Goal: Task Accomplishment & Management: Use online tool/utility

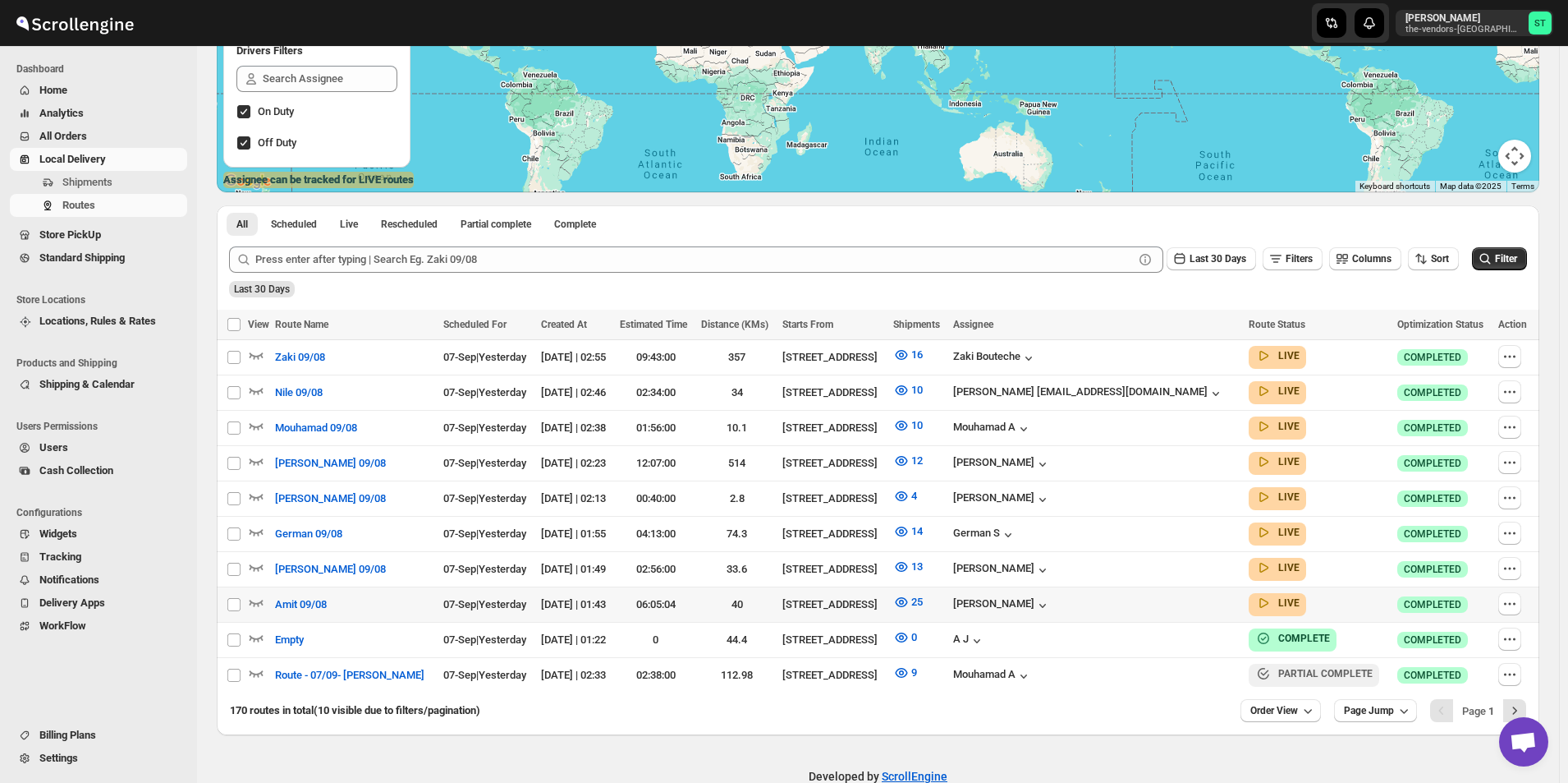
scroll to position [306, 0]
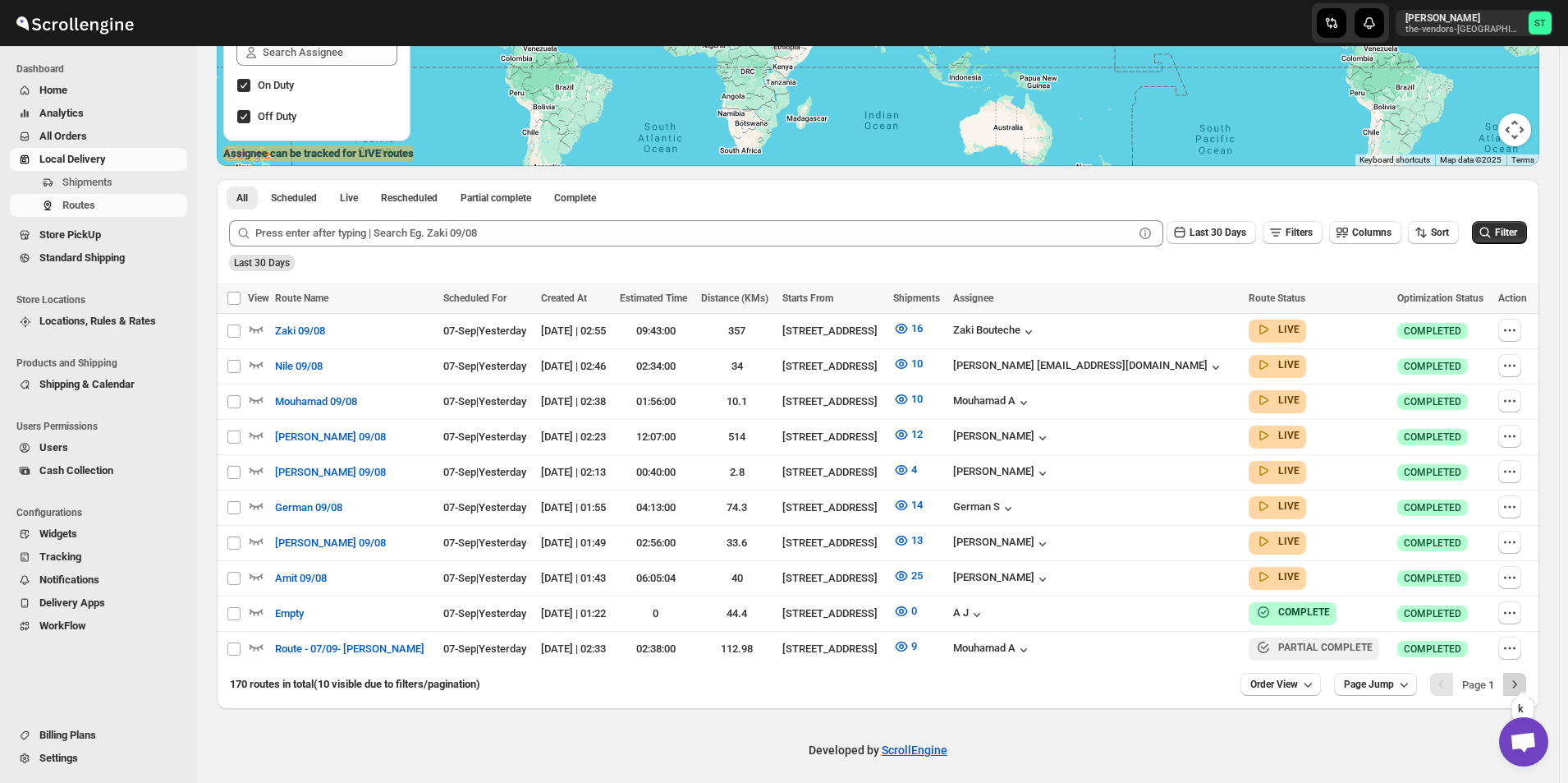
click at [1521, 676] on icon "Next" at bounding box center [1514, 684] width 16 height 16
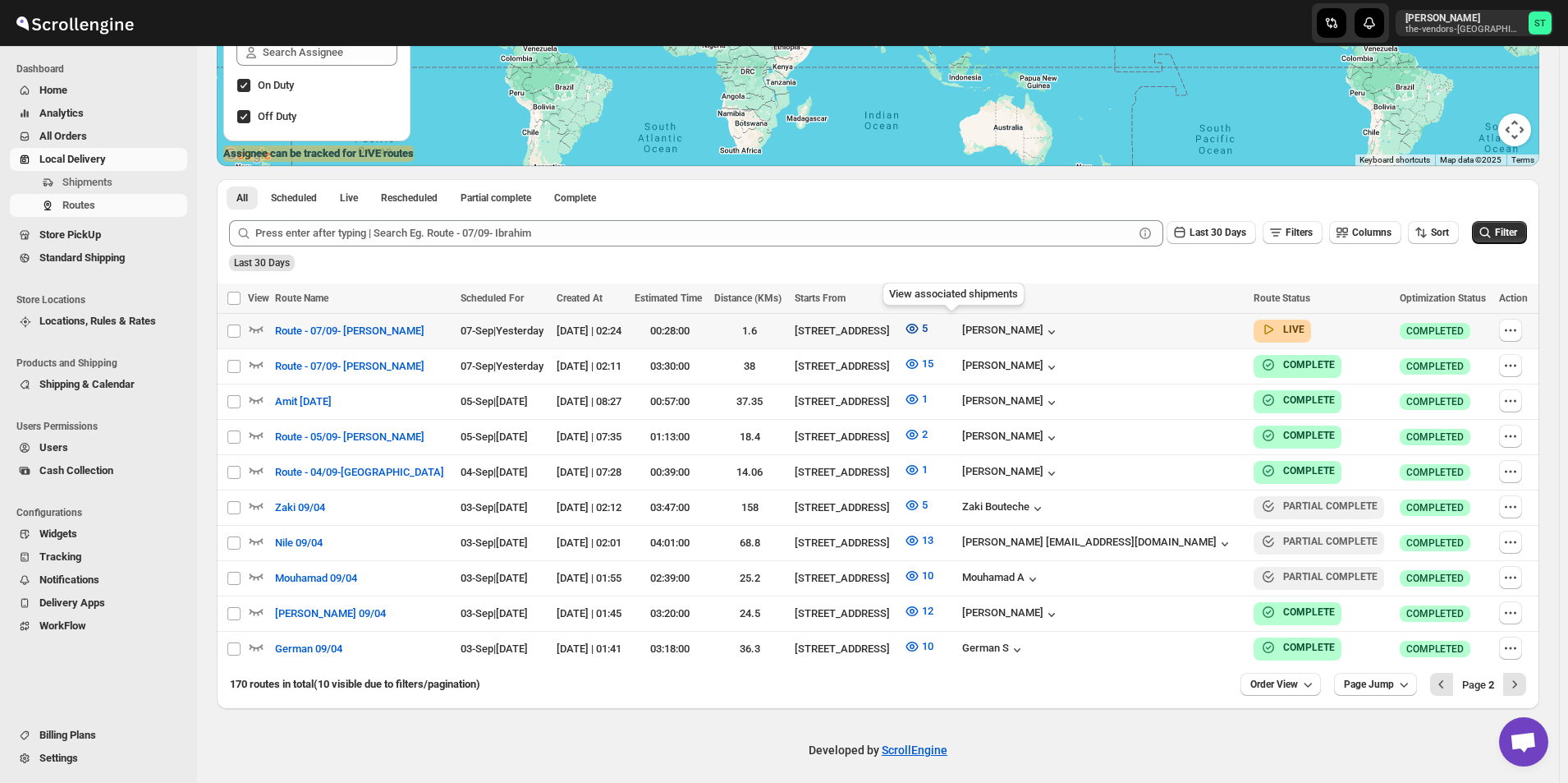
click at [920, 326] on icon "button" at bounding box center [912, 328] width 16 height 16
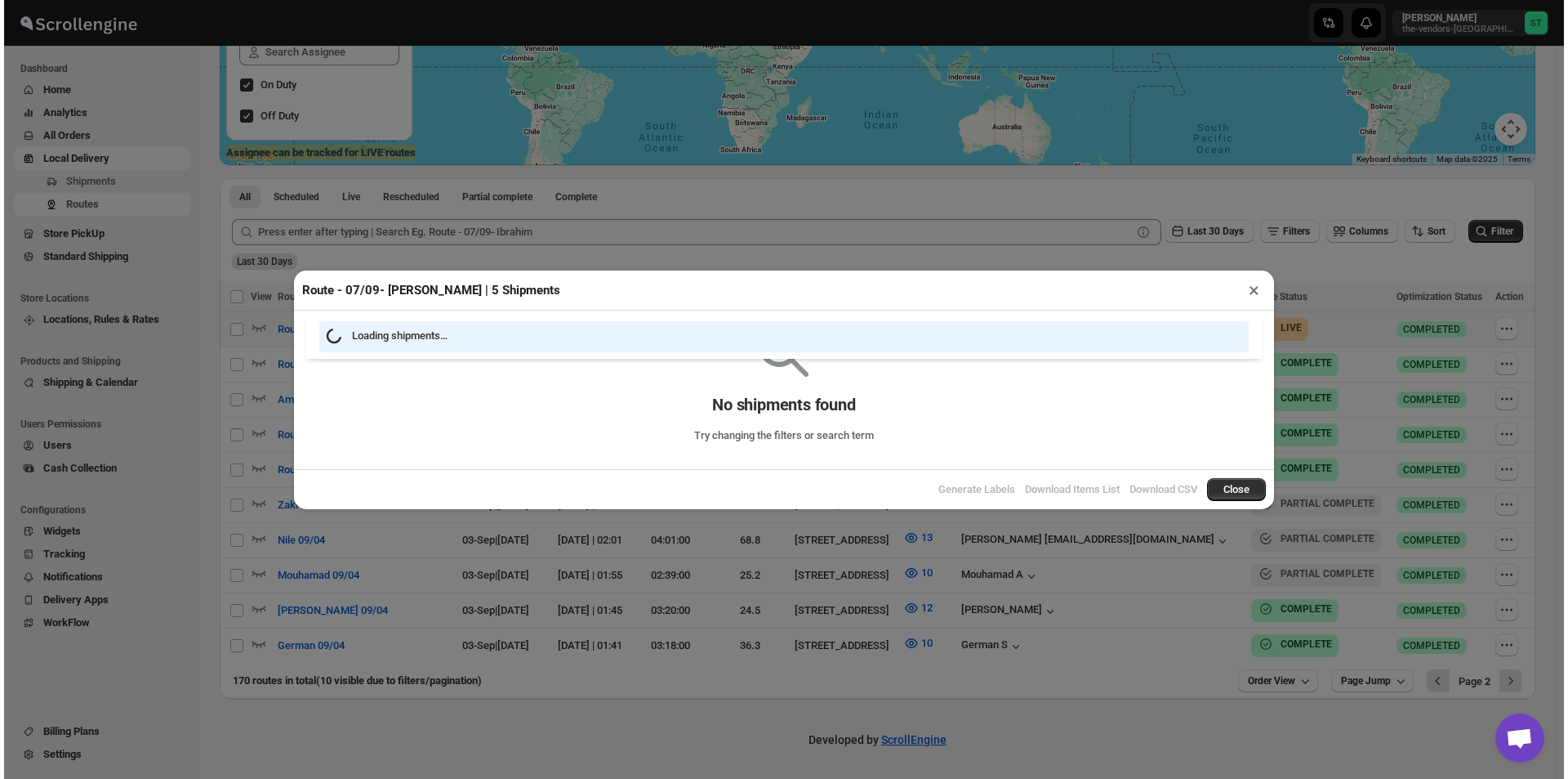
scroll to position [297, 0]
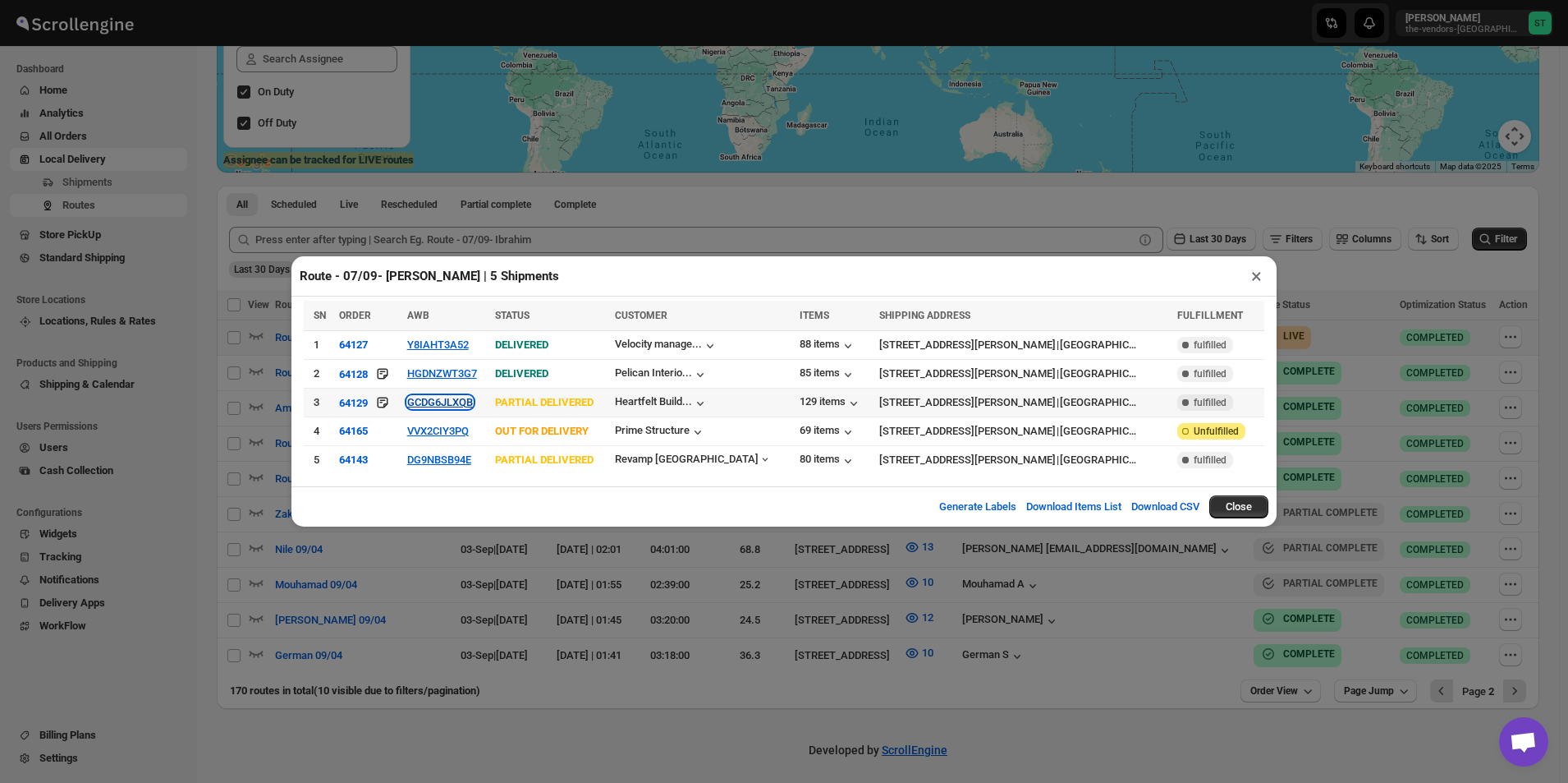
click at [437, 406] on button "GCDG6JLXQB" at bounding box center [439, 402] width 65 height 13
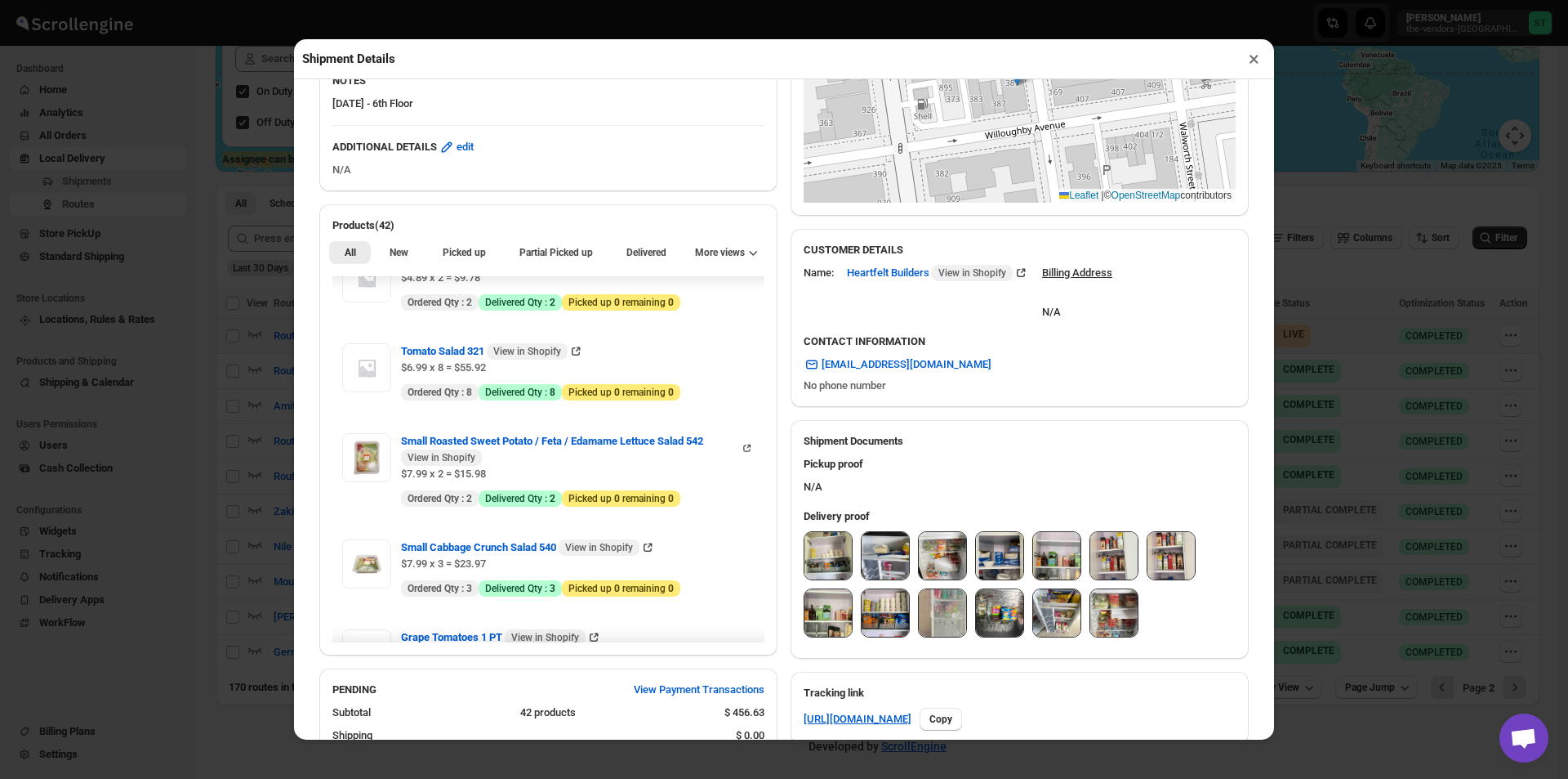
scroll to position [735, 0]
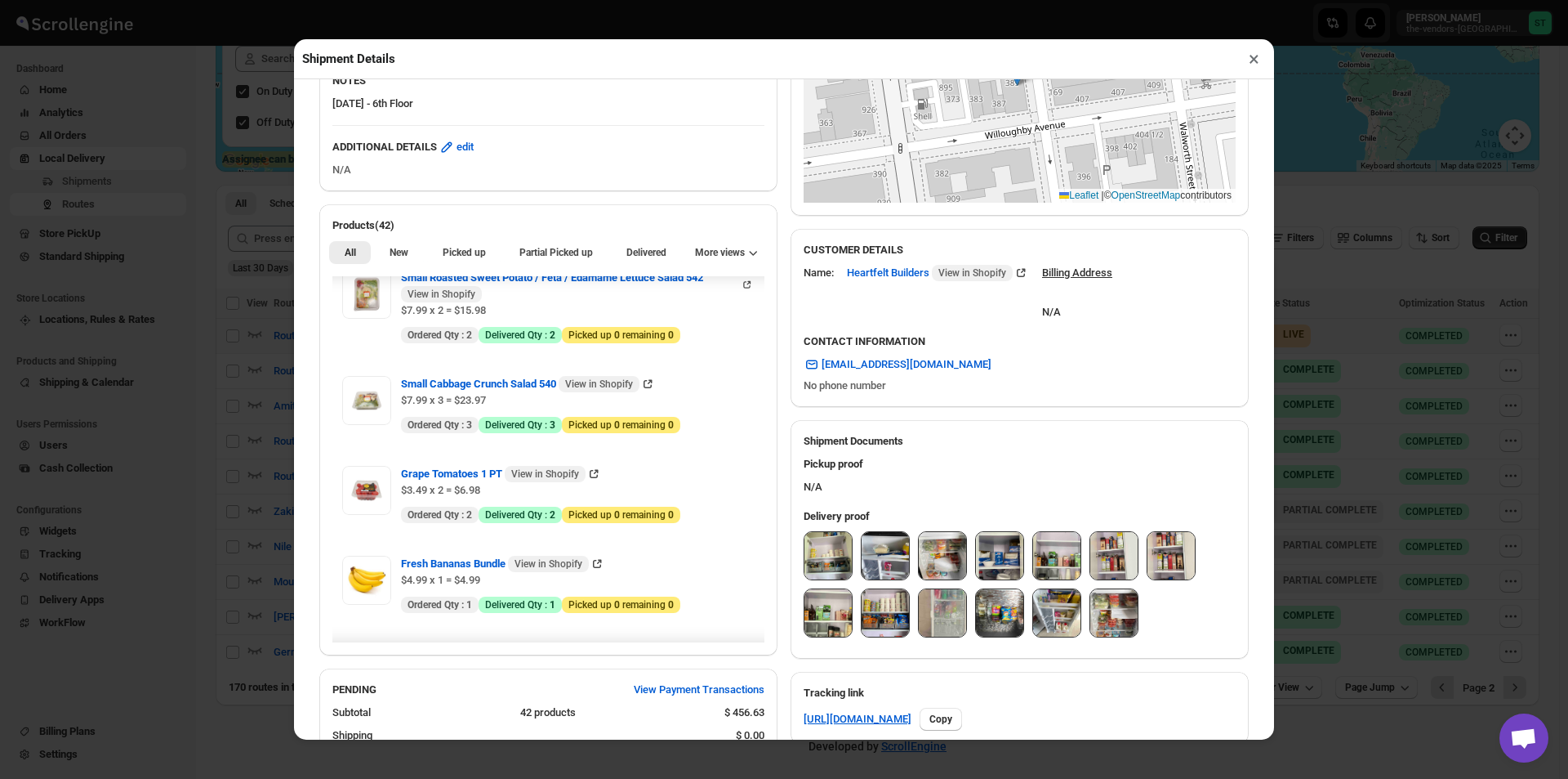
click at [818, 562] on img at bounding box center [828, 555] width 47 height 47
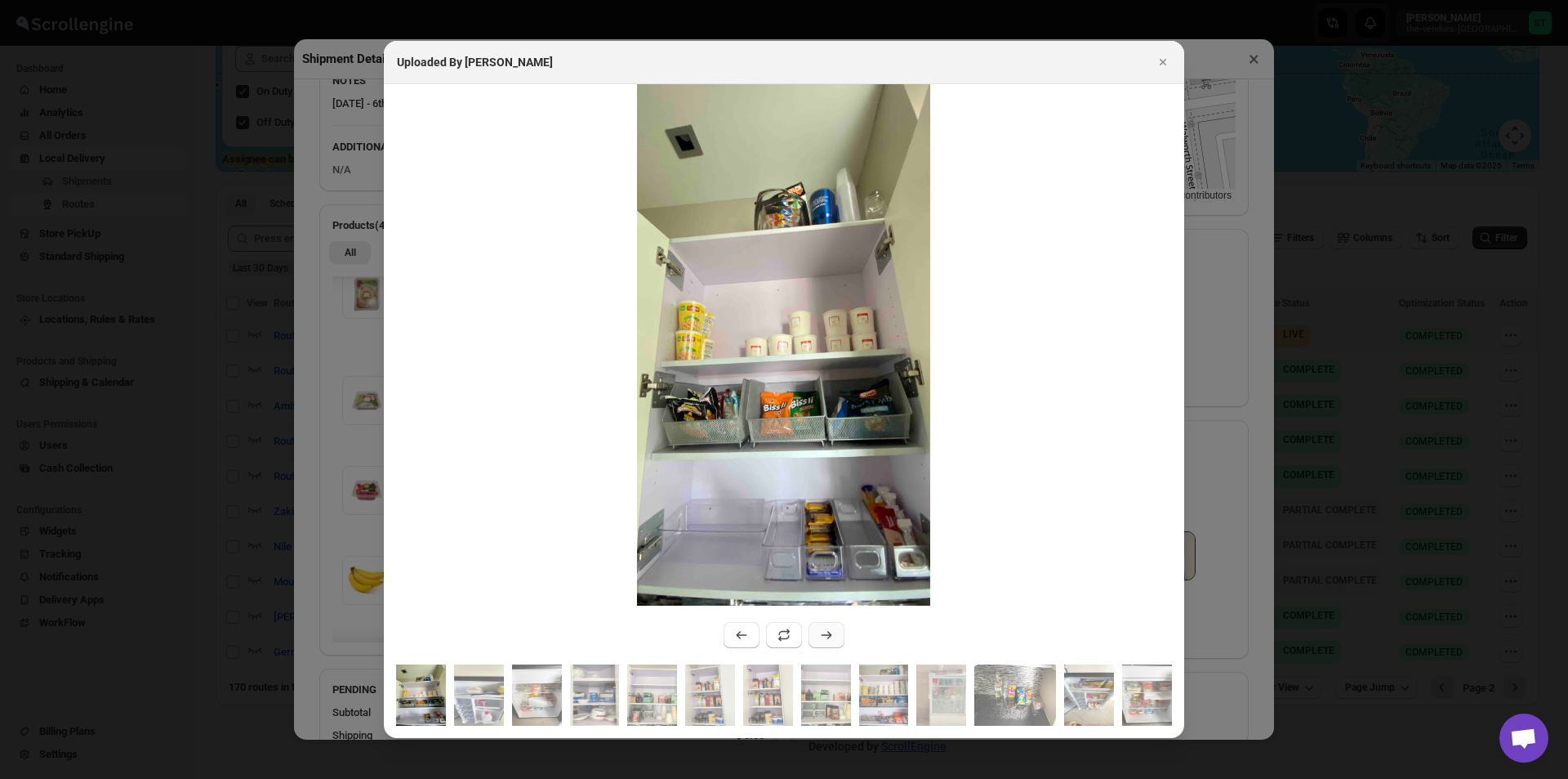
click at [828, 638] on icon ":rnm:" at bounding box center [827, 634] width 11 height 8
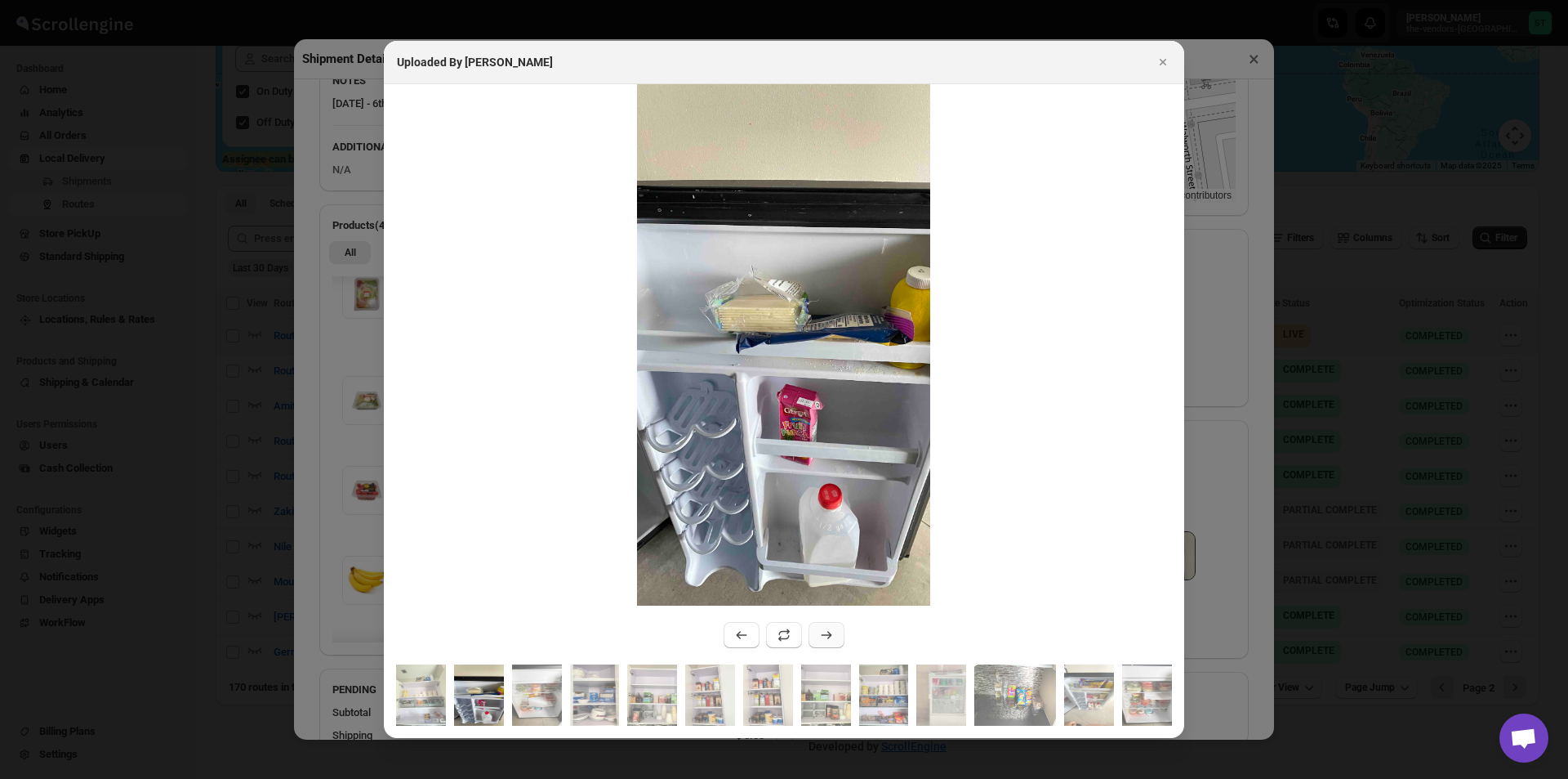
click at [828, 638] on icon ":rnm:" at bounding box center [827, 634] width 11 height 8
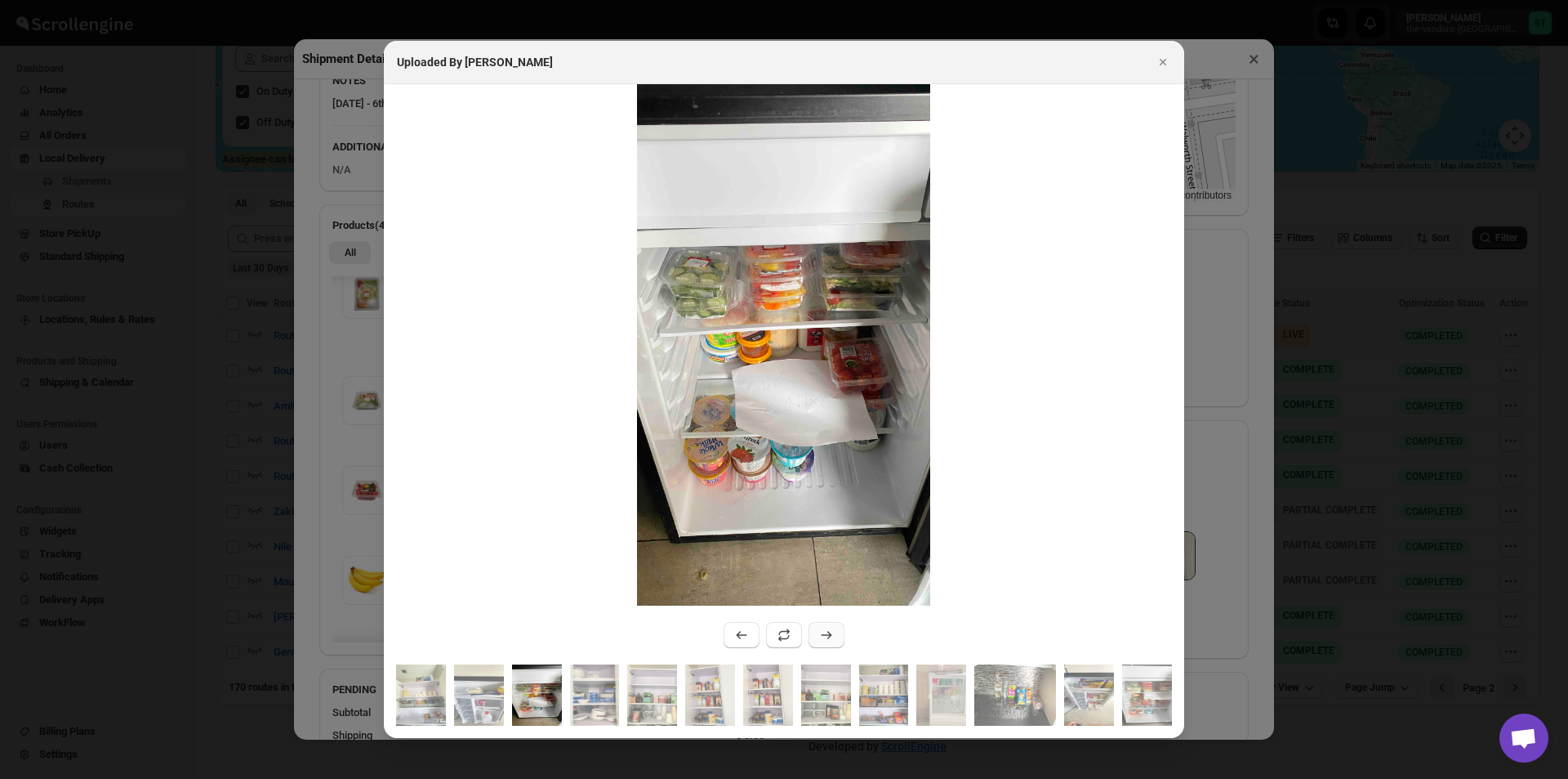
click at [828, 638] on icon ":rnm:" at bounding box center [827, 634] width 11 height 8
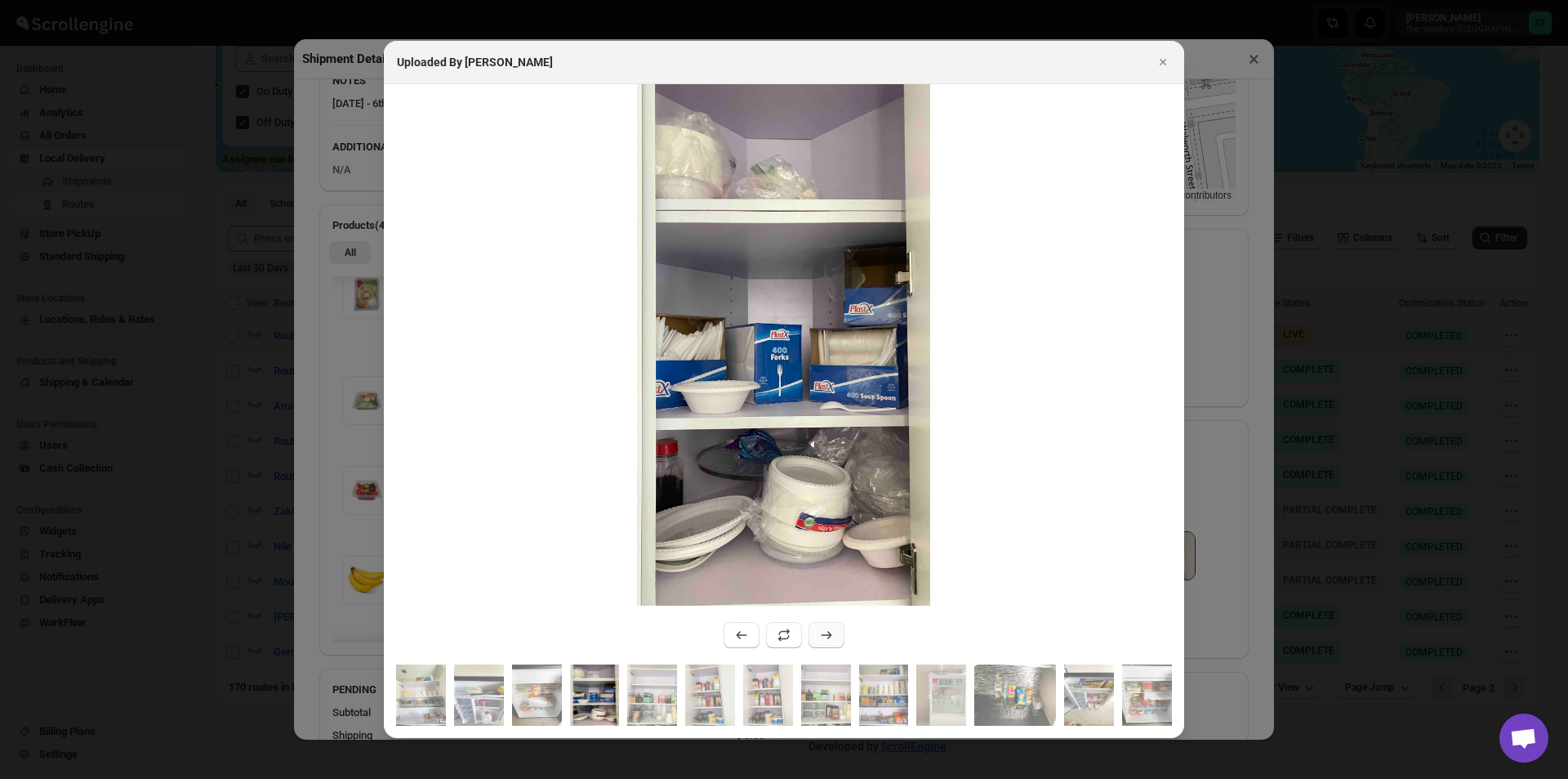
click at [828, 638] on icon ":rnm:" at bounding box center [827, 634] width 11 height 8
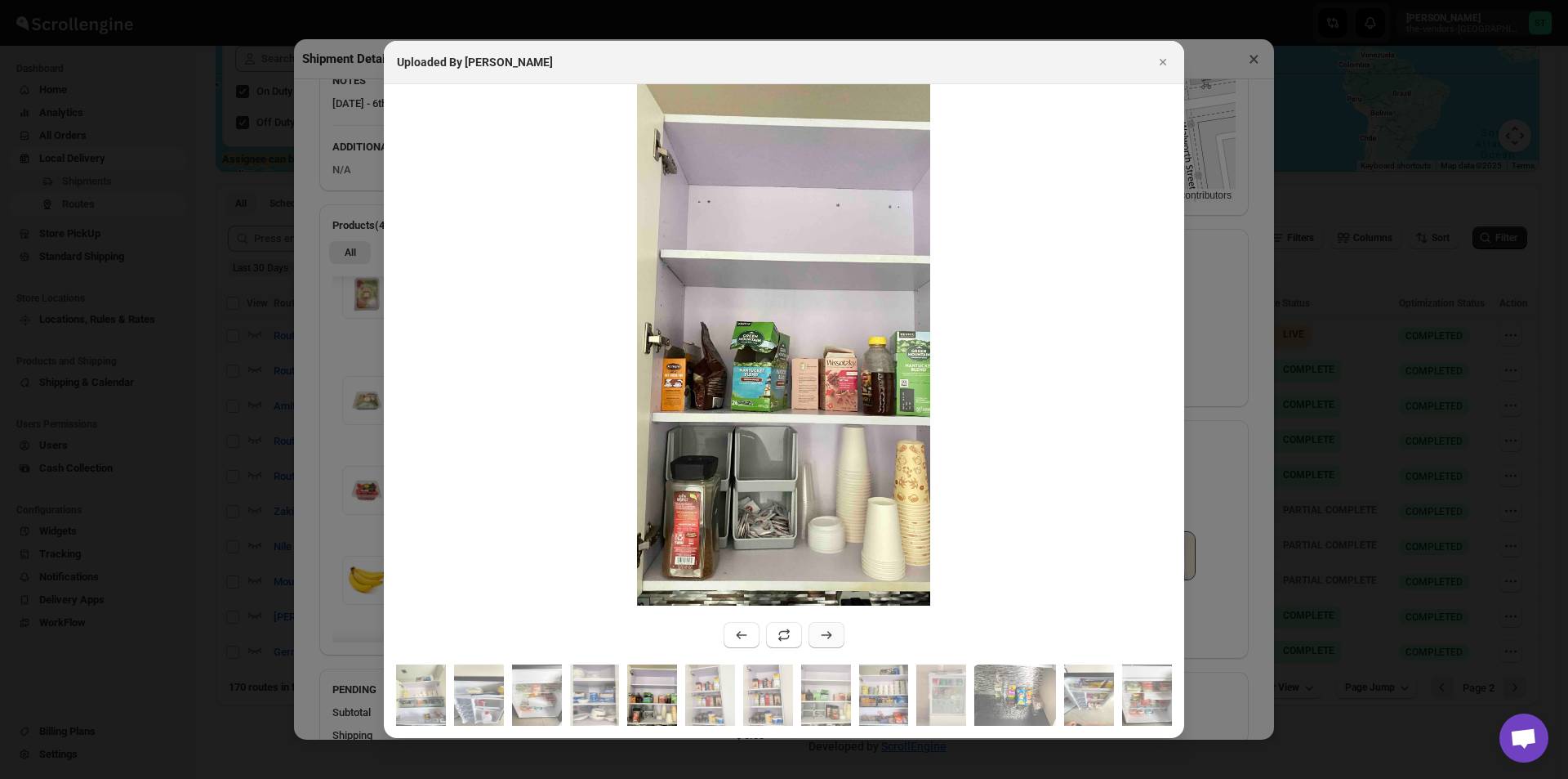
click at [828, 637] on icon ":rnm:" at bounding box center [826, 634] width 16 height 16
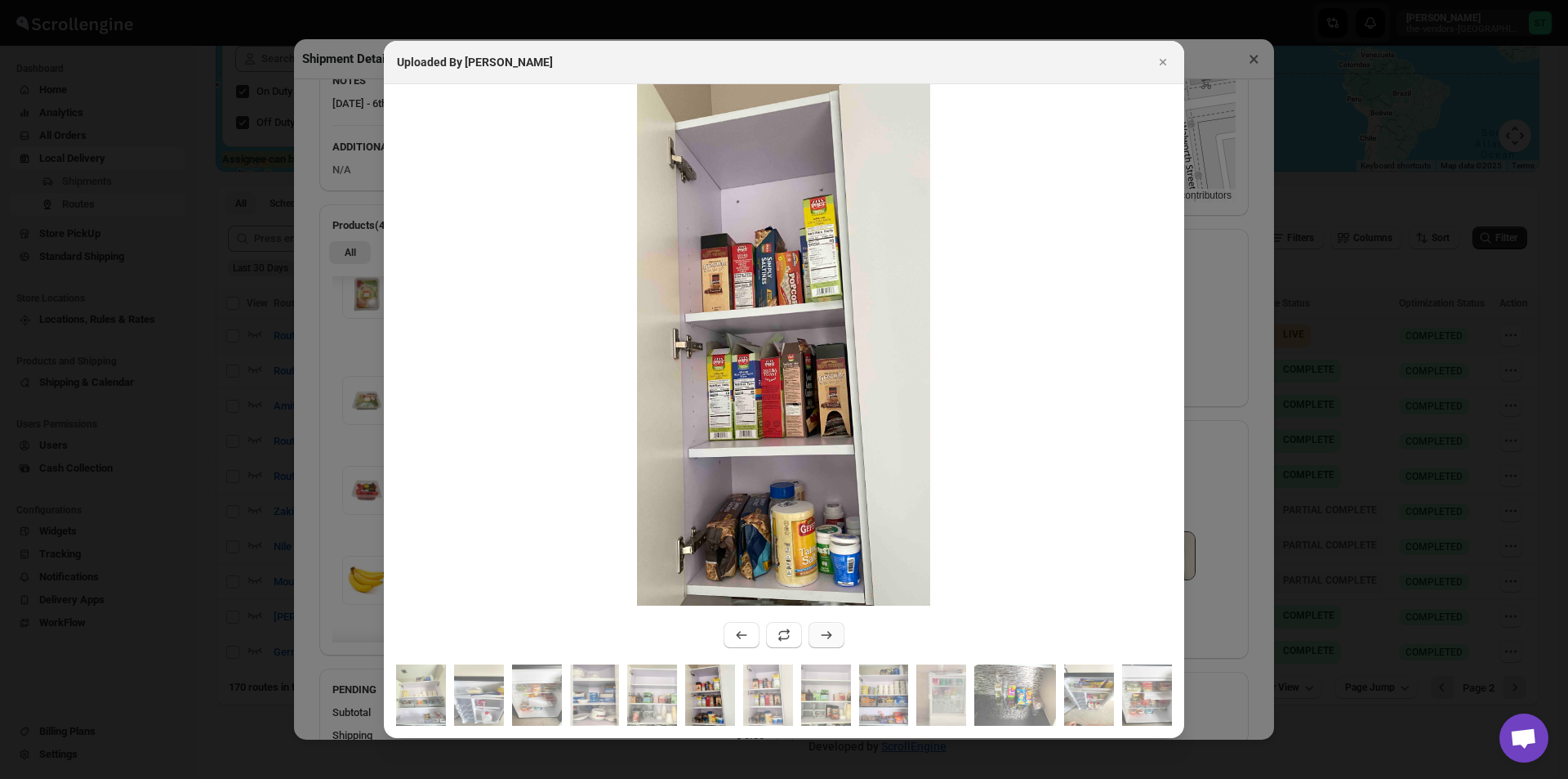
click at [828, 637] on icon ":rnm:" at bounding box center [826, 634] width 16 height 16
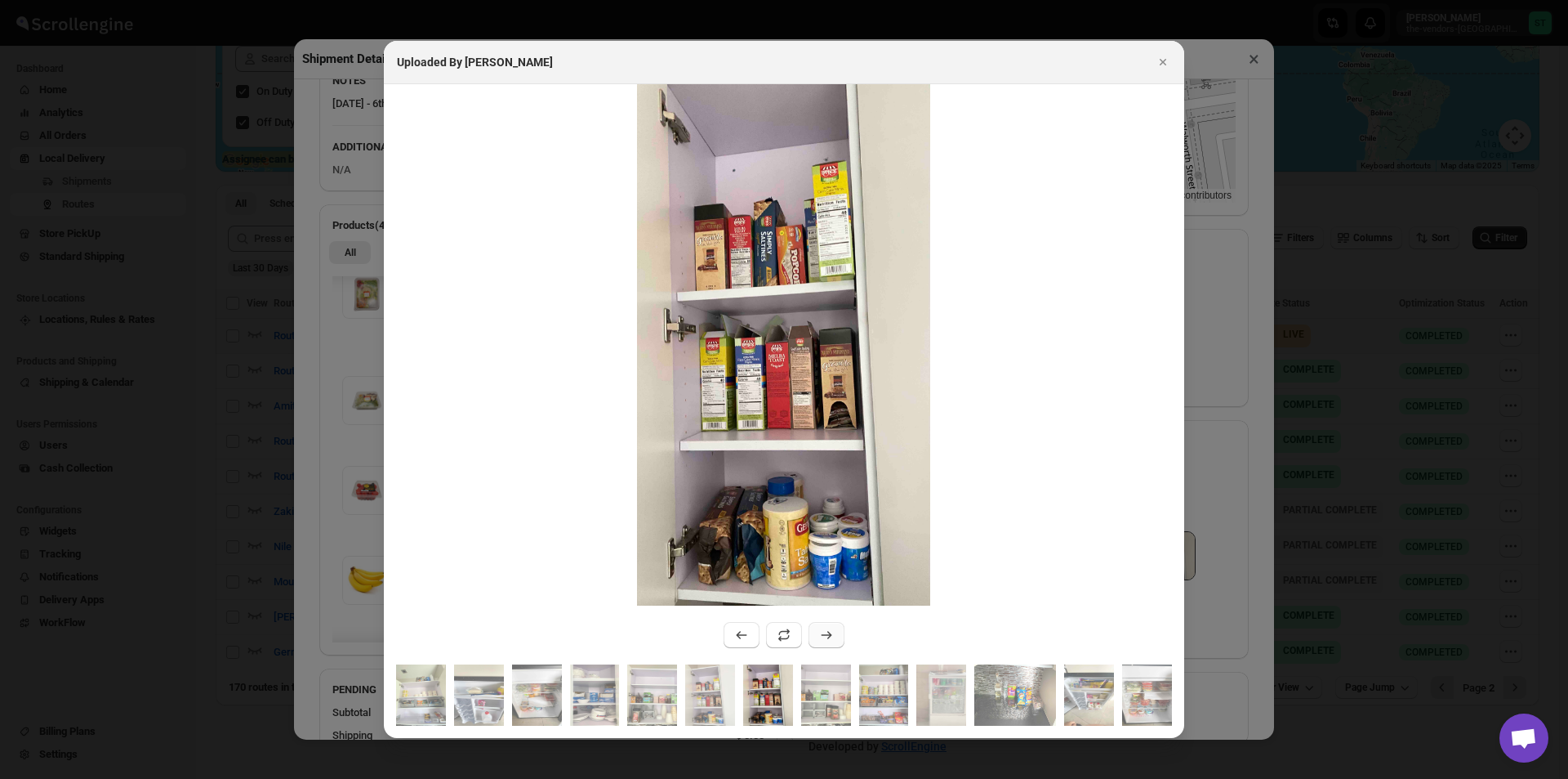
click at [828, 637] on icon ":rnm:" at bounding box center [826, 634] width 16 height 16
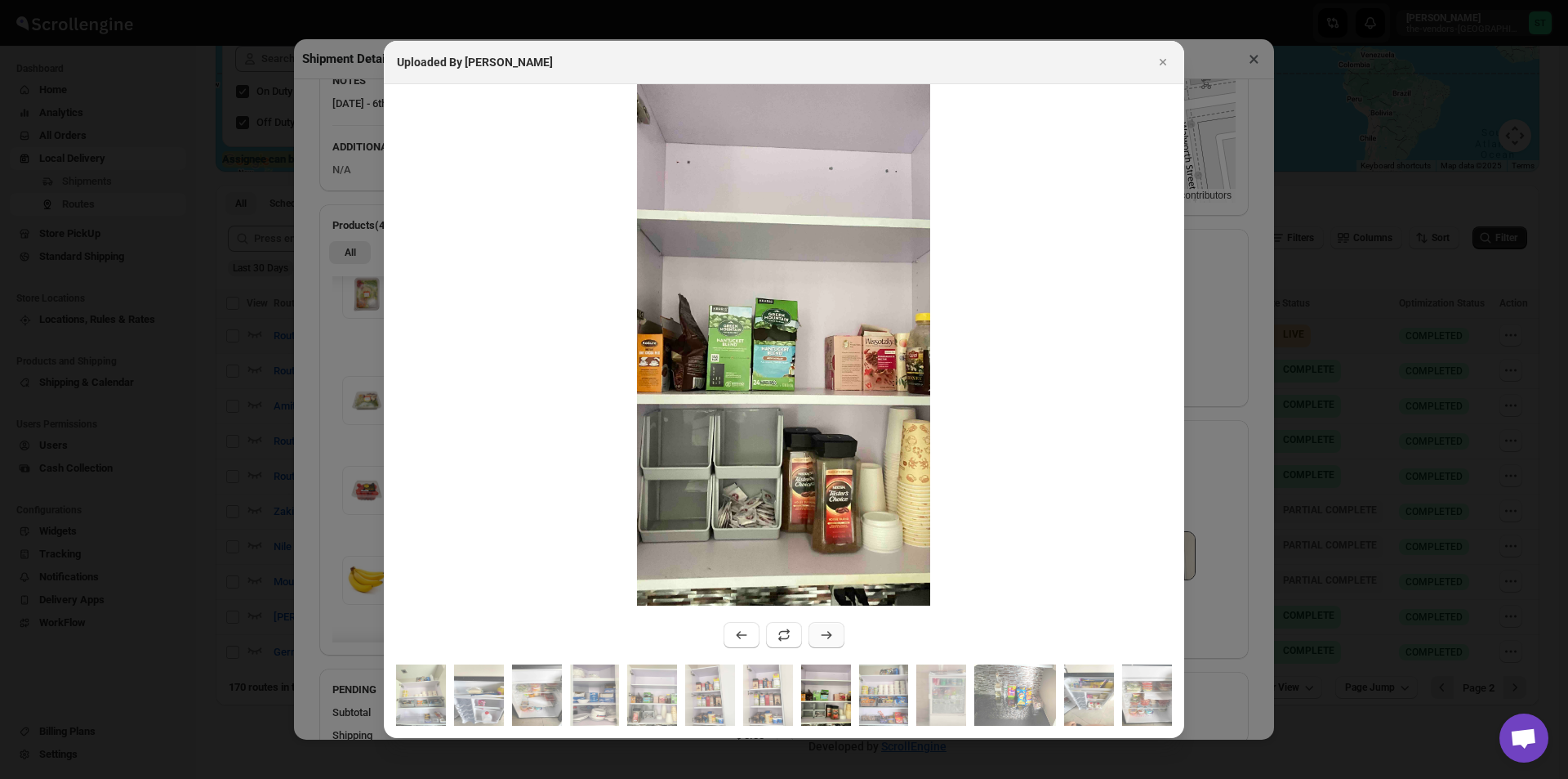
click at [828, 637] on icon ":rnm:" at bounding box center [826, 634] width 16 height 16
